Goal: Check status: Check status

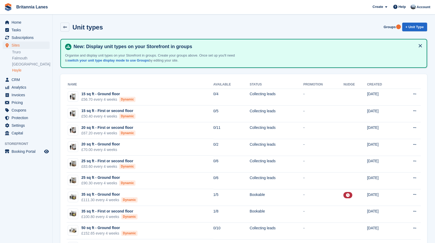
scroll to position [158, 0]
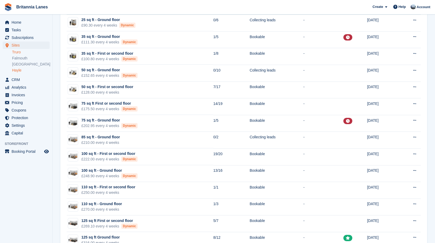
click at [22, 53] on link "Truro" at bounding box center [31, 52] width 38 height 5
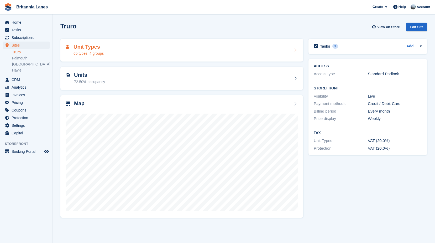
click at [94, 48] on h2 "Unit Types" at bounding box center [89, 47] width 30 height 6
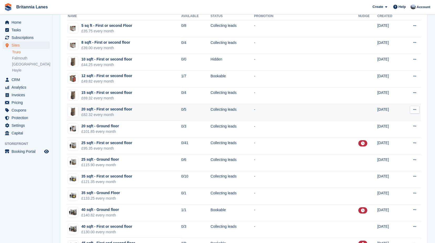
scroll to position [79, 0]
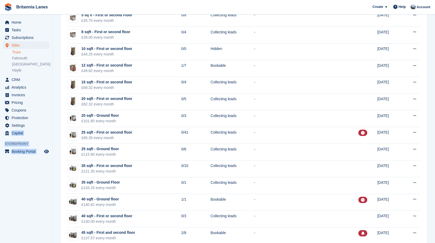
click at [0, 134] on html "Britannia Lanes Create Subscription Invoice Contact Deal Discount Page Help Cha…" at bounding box center [217, 42] width 435 height 243
click at [22, 22] on span "Home" at bounding box center [28, 22] width 32 height 7
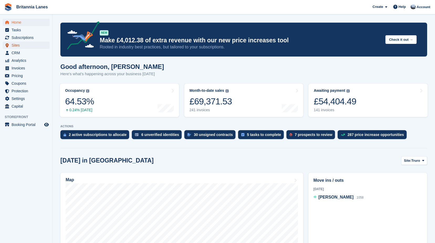
click at [27, 47] on span "Sites" at bounding box center [28, 45] width 32 height 7
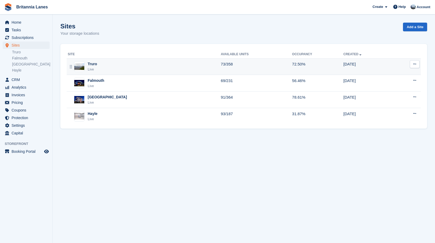
click at [107, 65] on div "Truro Live" at bounding box center [144, 66] width 153 height 11
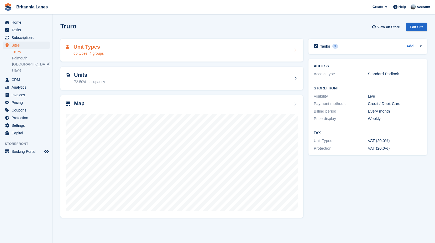
click at [109, 44] on div "Unit Types 65 types, 4 groups" at bounding box center [182, 50] width 233 height 13
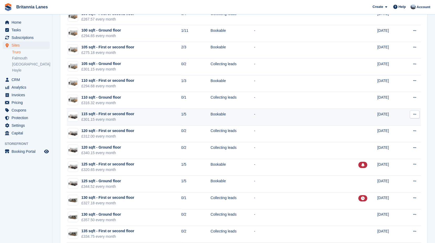
scroll to position [657, 0]
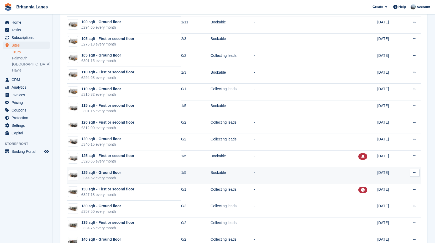
click at [125, 174] on td "125 sqft - Ground floor £344.52 every month" at bounding box center [124, 175] width 115 height 17
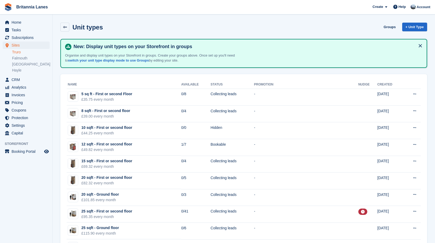
scroll to position [657, 0]
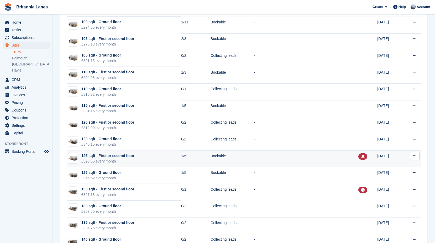
click at [131, 159] on div "£320.65 every month" at bounding box center [107, 161] width 53 height 6
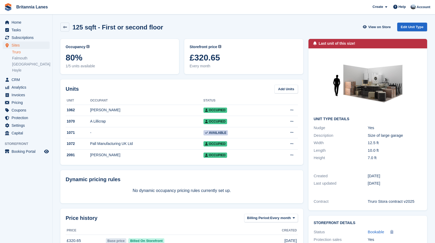
click at [122, 73] on div "Occupancy Current percentage of all currently allocated units of this unit type…" at bounding box center [119, 56] width 119 height 35
click at [19, 21] on span "Home" at bounding box center [28, 22] width 32 height 7
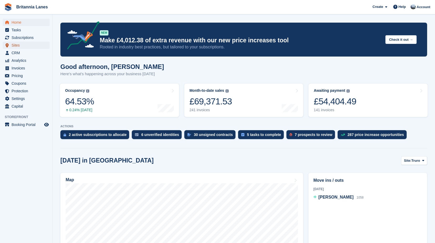
click at [22, 45] on span "Sites" at bounding box center [28, 45] width 32 height 7
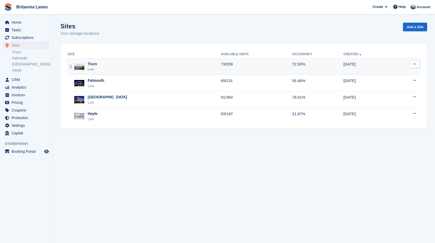
click at [111, 66] on div "Truro Live" at bounding box center [144, 66] width 153 height 11
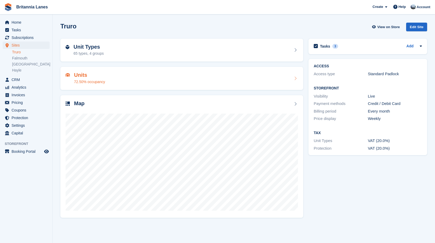
click at [91, 83] on div "72.50% occupancy" at bounding box center [89, 82] width 31 height 6
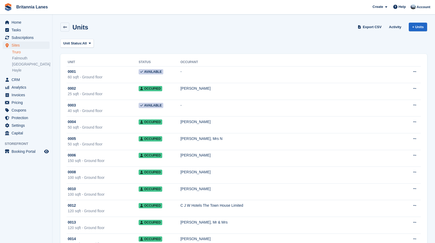
scroll to position [158, 0]
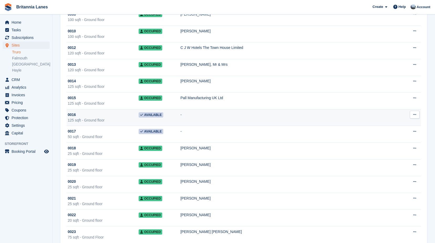
click at [116, 120] on div "125 sqft - Ground floor" at bounding box center [103, 120] width 71 height 6
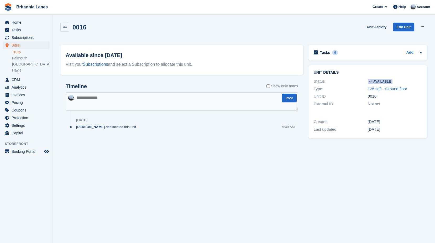
click at [114, 101] on textarea at bounding box center [182, 101] width 233 height 18
click at [419, 28] on button at bounding box center [423, 27] width 10 height 8
click at [409, 38] on p "Make unavailable" at bounding box center [402, 37] width 46 height 7
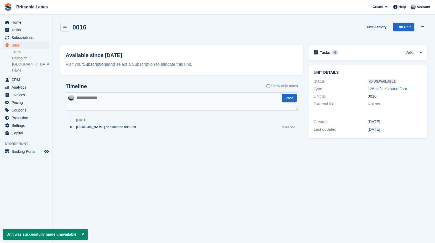
click at [166, 43] on div "Available since 7 Jul Visit your Subscriptions and select a Subscription to all…" at bounding box center [182, 95] width 248 height 106
click at [425, 28] on button at bounding box center [423, 27] width 10 height 8
click at [310, 27] on div "0016 Unit Activity Edit Unit Make Available Delete unit" at bounding box center [243, 30] width 367 height 15
click at [29, 23] on span "Home" at bounding box center [28, 22] width 32 height 7
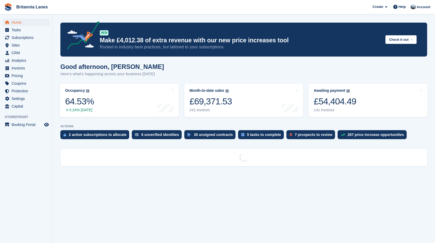
click at [142, 77] on div "Good afternoon, John Here's what's happening across your business today" at bounding box center [243, 73] width 367 height 20
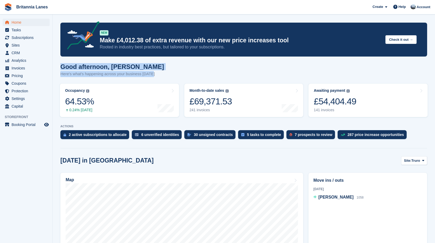
drag, startPoint x: 150, startPoint y: 75, endPoint x: 61, endPoint y: 62, distance: 89.8
drag, startPoint x: 61, startPoint y: 62, endPoint x: 129, endPoint y: 65, distance: 67.4
click at [129, 65] on h1 "Good afternoon, John" at bounding box center [112, 66] width 104 height 7
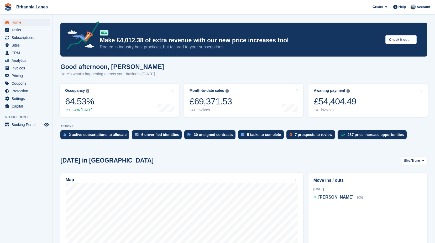
click at [129, 66] on h1 "Good afternoon, John" at bounding box center [112, 66] width 104 height 7
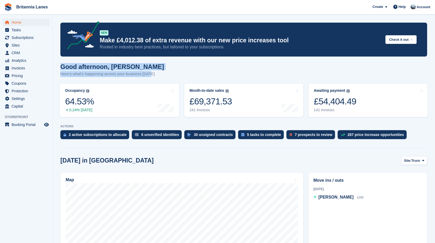
drag, startPoint x: 150, startPoint y: 74, endPoint x: 61, endPoint y: 65, distance: 88.8
click at [61, 65] on div "Good afternoon, John Here's what's happening across your business today" at bounding box center [112, 70] width 104 height 14
drag, startPoint x: 61, startPoint y: 65, endPoint x: 140, endPoint y: 69, distance: 78.9
click at [140, 69] on h1 "Good afternoon, [PERSON_NAME]" at bounding box center [112, 66] width 104 height 7
drag, startPoint x: 153, startPoint y: 75, endPoint x: 61, endPoint y: 66, distance: 91.9
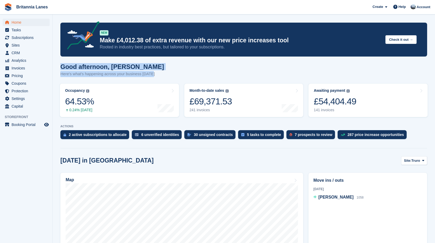
click at [61, 66] on div "Good afternoon, John Here's what's happening across your business today" at bounding box center [243, 73] width 367 height 20
drag, startPoint x: 61, startPoint y: 66, endPoint x: 133, endPoint y: 66, distance: 71.7
click at [133, 66] on h1 "Good afternoon, [PERSON_NAME]" at bounding box center [112, 66] width 104 height 7
drag, startPoint x: 151, startPoint y: 75, endPoint x: 59, endPoint y: 66, distance: 92.5
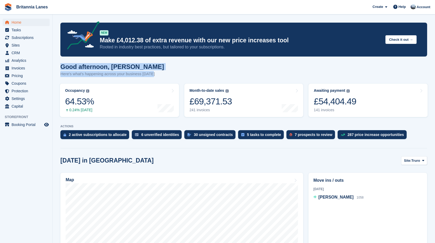
drag, startPoint x: 59, startPoint y: 66, endPoint x: 156, endPoint y: 66, distance: 97.2
click at [156, 66] on div "Good afternoon, John Here's what's happening across your business today" at bounding box center [243, 73] width 367 height 20
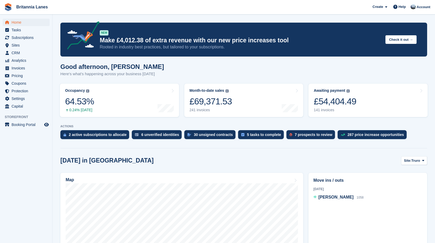
click at [144, 64] on h1 "Good afternoon, [PERSON_NAME]" at bounding box center [112, 66] width 104 height 7
click at [20, 36] on span "Subscriptions" at bounding box center [28, 37] width 32 height 7
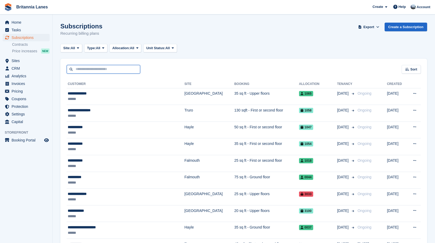
click at [103, 70] on input "text" at bounding box center [104, 69] width 74 height 9
type input "*********"
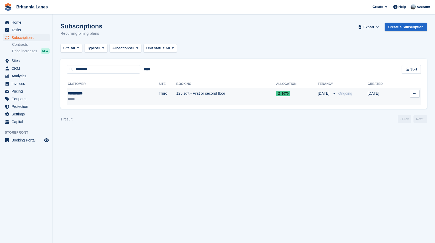
click at [88, 97] on div "*****" at bounding box center [90, 99] width 44 height 6
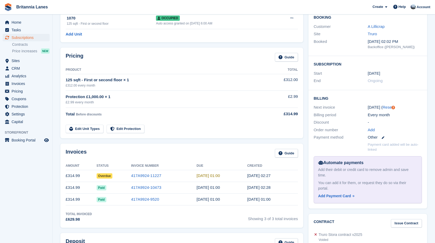
scroll to position [53, 0]
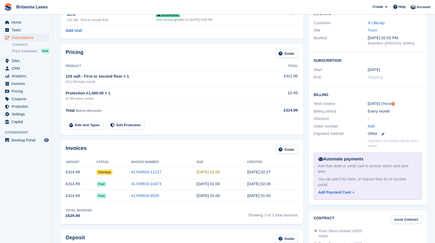
click at [112, 43] on div "Pricing Guide Product Total 125 sqft - First or second floor × 1 £312.00 every …" at bounding box center [182, 89] width 248 height 96
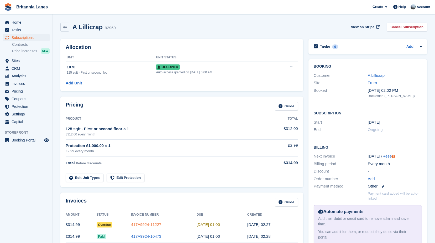
click at [144, 224] on link "417A9924-11227" at bounding box center [146, 224] width 30 height 4
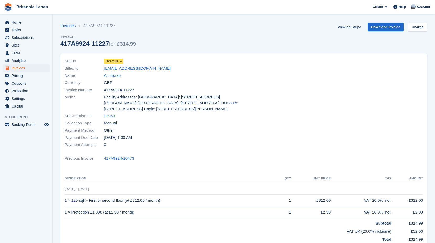
click at [121, 60] on icon at bounding box center [121, 61] width 3 height 3
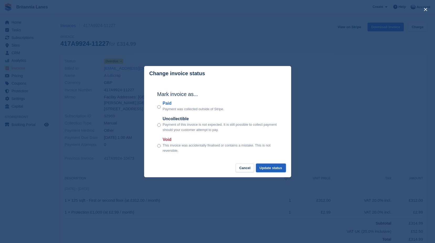
click at [278, 168] on button "Update status" at bounding box center [271, 167] width 30 height 9
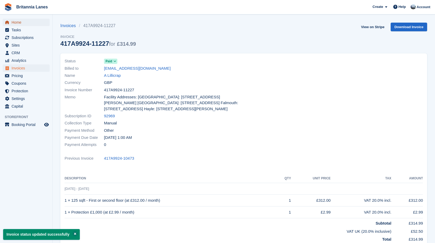
click at [18, 22] on span "Home" at bounding box center [28, 22] width 32 height 7
